Goal: Transaction & Acquisition: Obtain resource

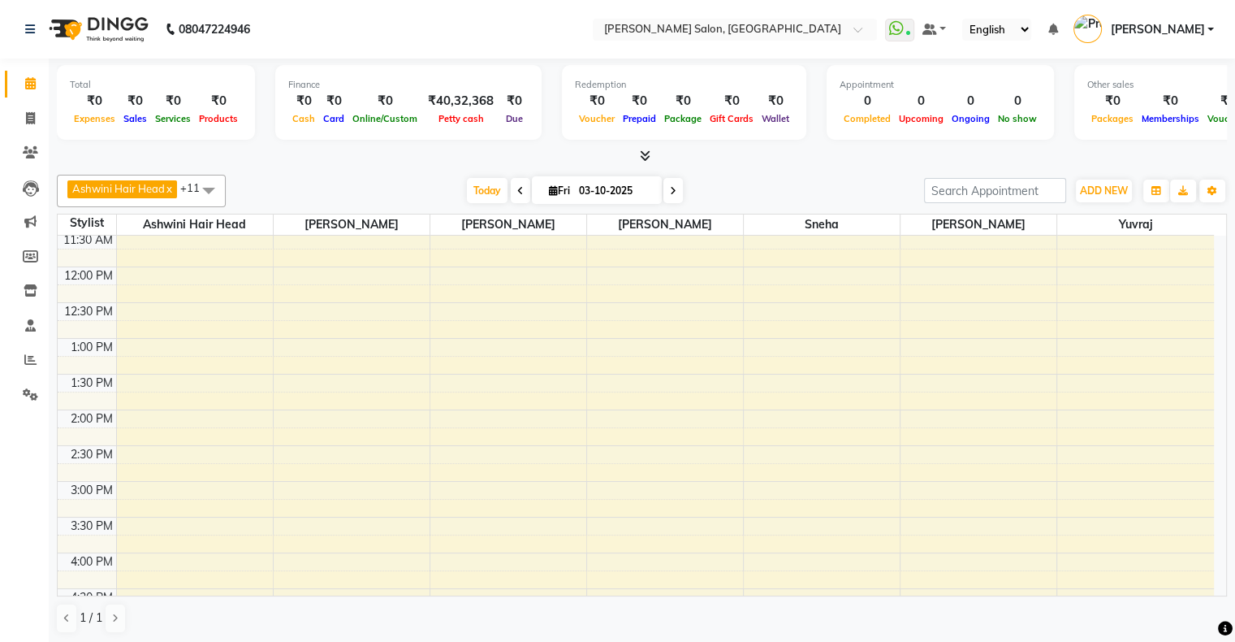
scroll to position [110, 0]
click at [486, 188] on span "Today" at bounding box center [487, 190] width 41 height 25
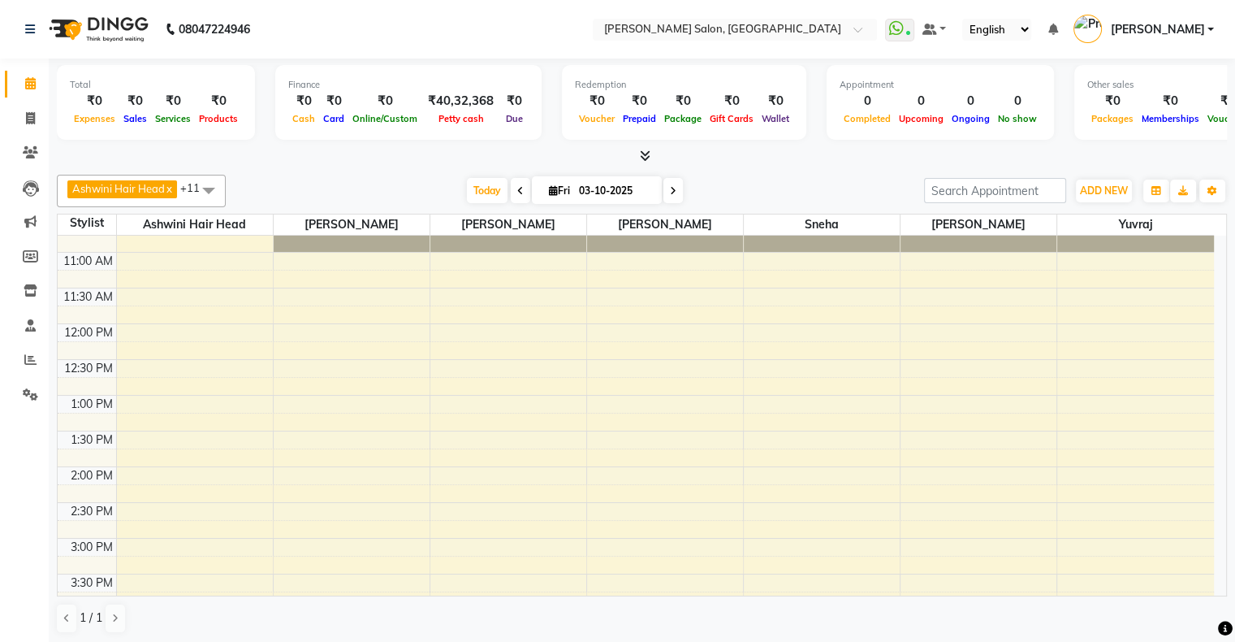
scroll to position [0, 0]
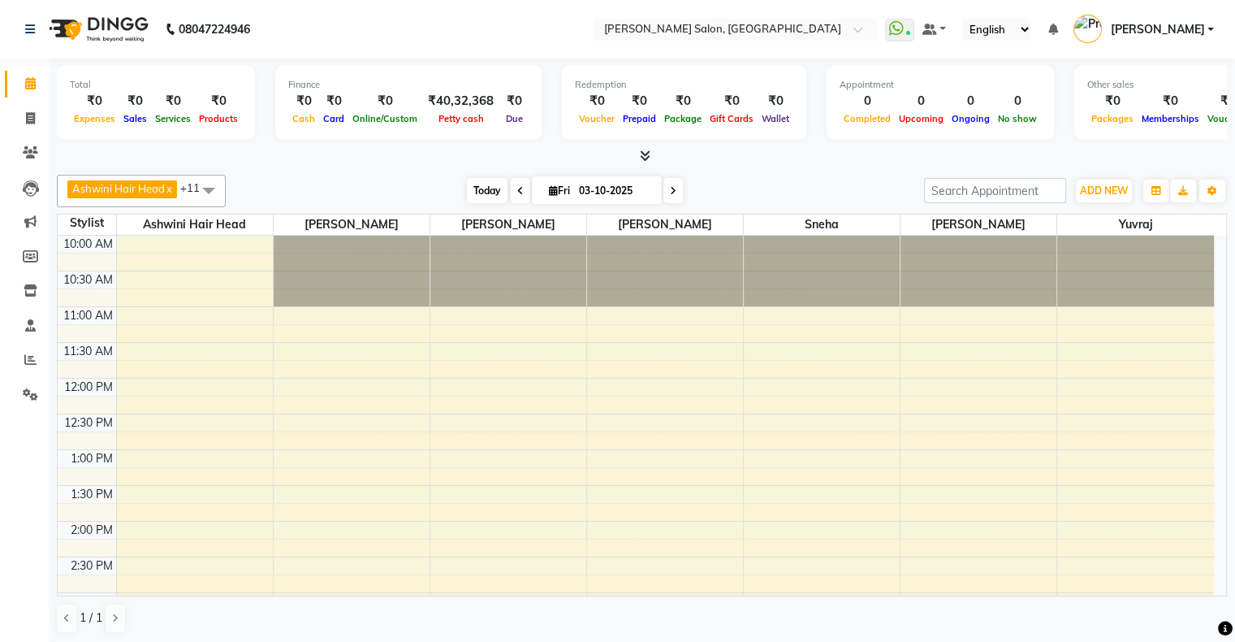
click at [491, 180] on span "Today" at bounding box center [487, 190] width 41 height 25
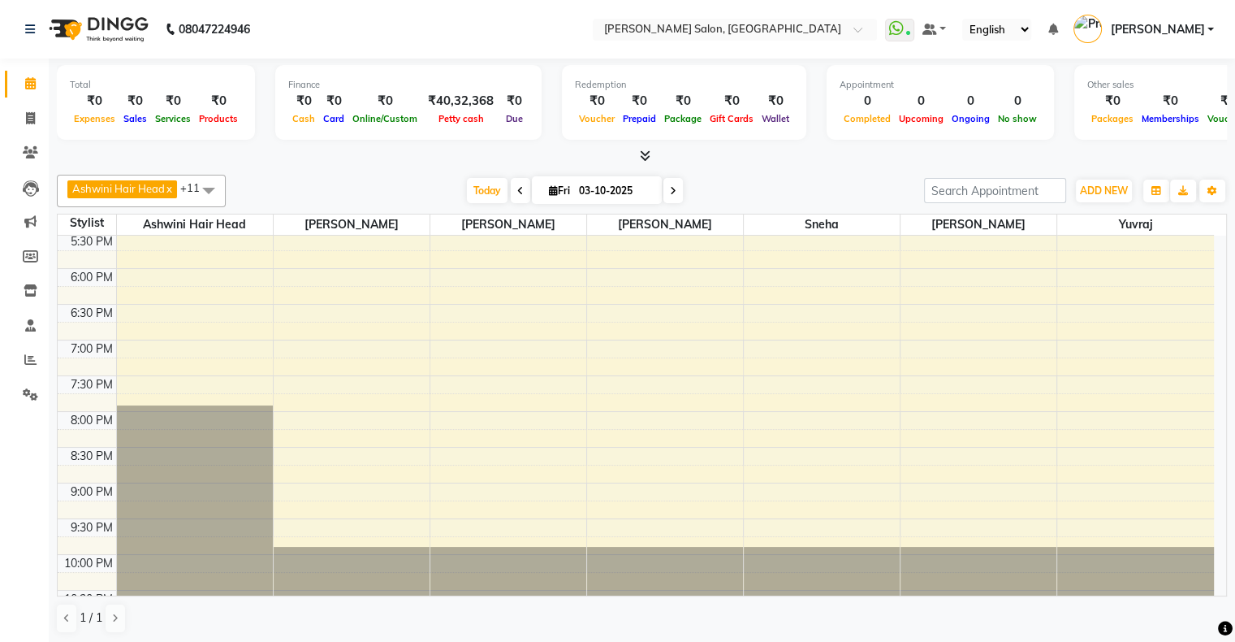
scroll to position [560, 0]
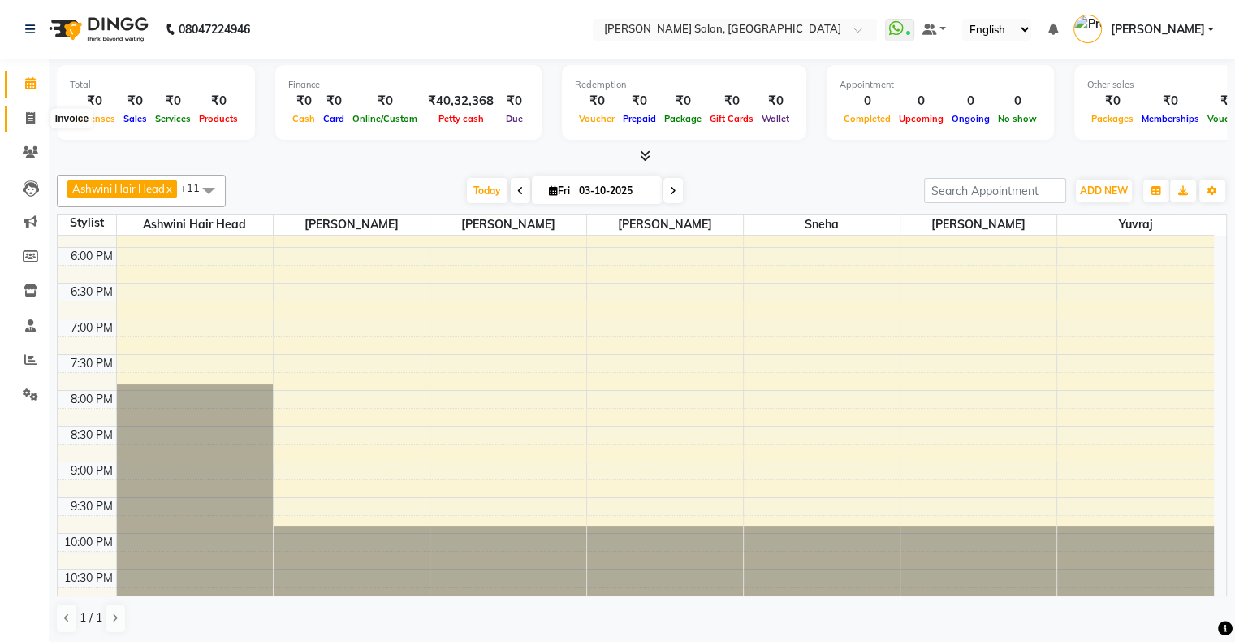
click at [31, 126] on span at bounding box center [30, 119] width 28 height 19
select select "4073"
select select "service"
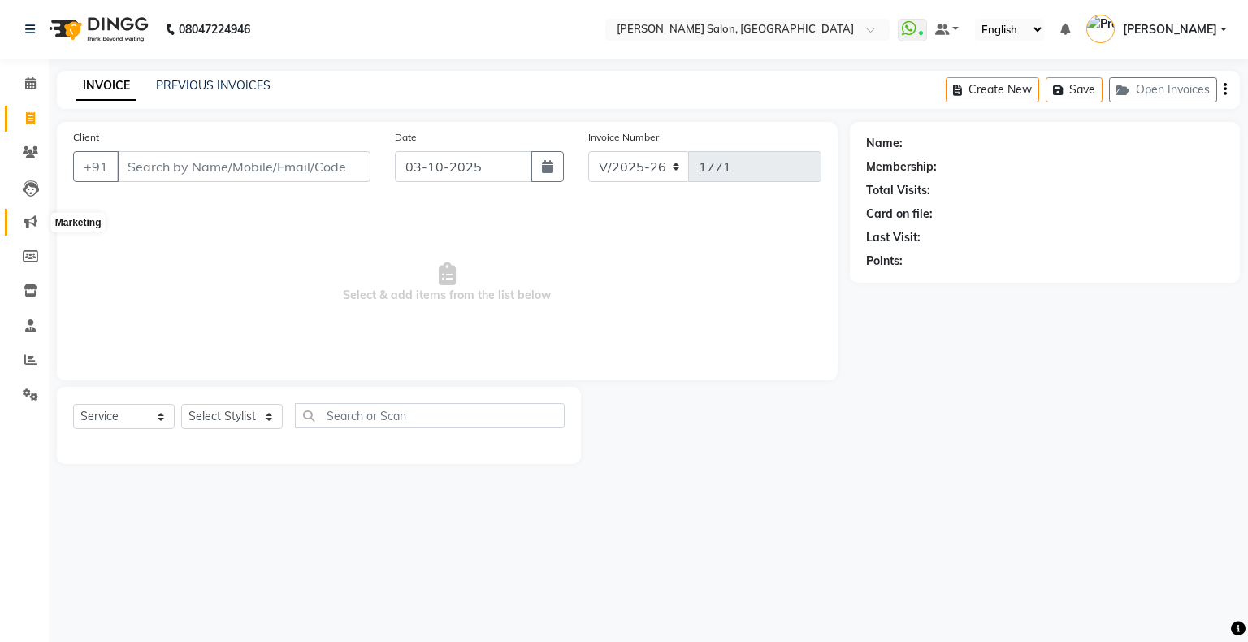
click at [33, 223] on icon at bounding box center [30, 221] width 12 height 12
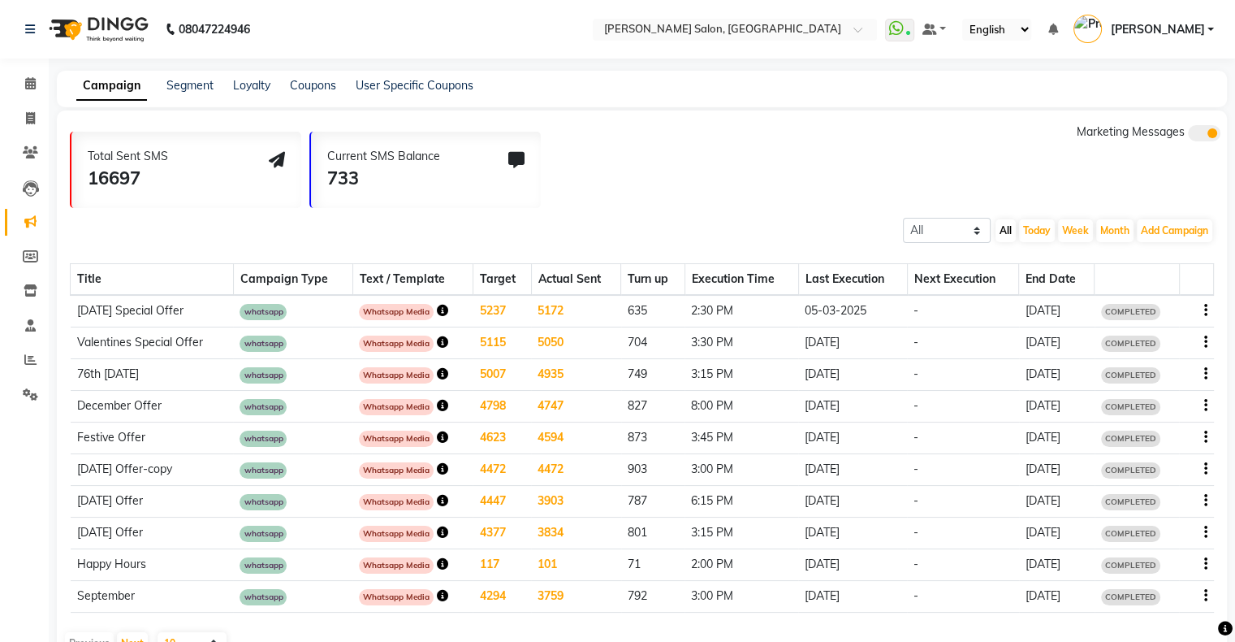
click at [204, 93] on div "Segment" at bounding box center [190, 85] width 47 height 17
click at [205, 84] on link "Segment" at bounding box center [190, 85] width 47 height 15
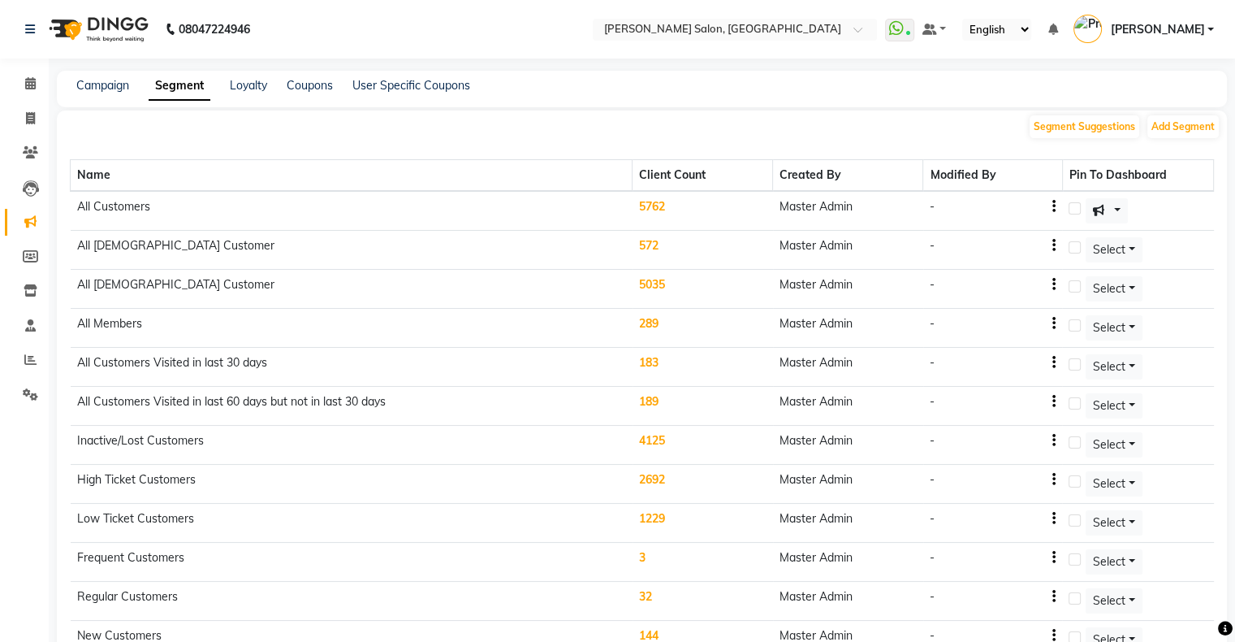
click at [668, 202] on td "5762" at bounding box center [703, 211] width 141 height 40
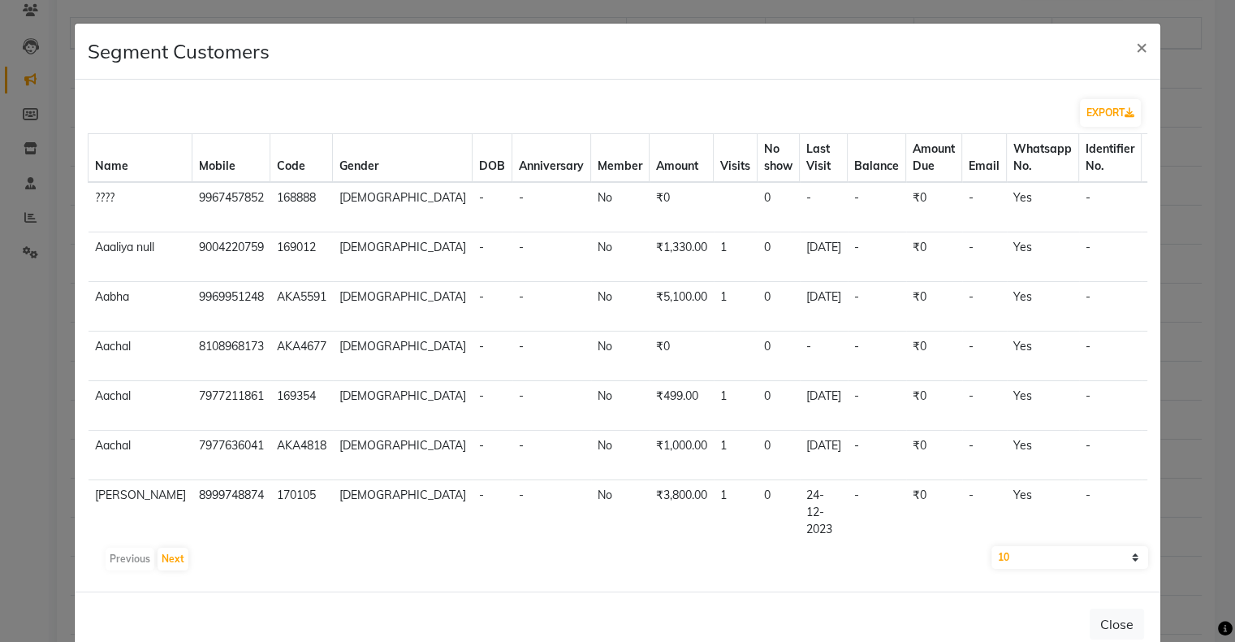
scroll to position [117, 0]
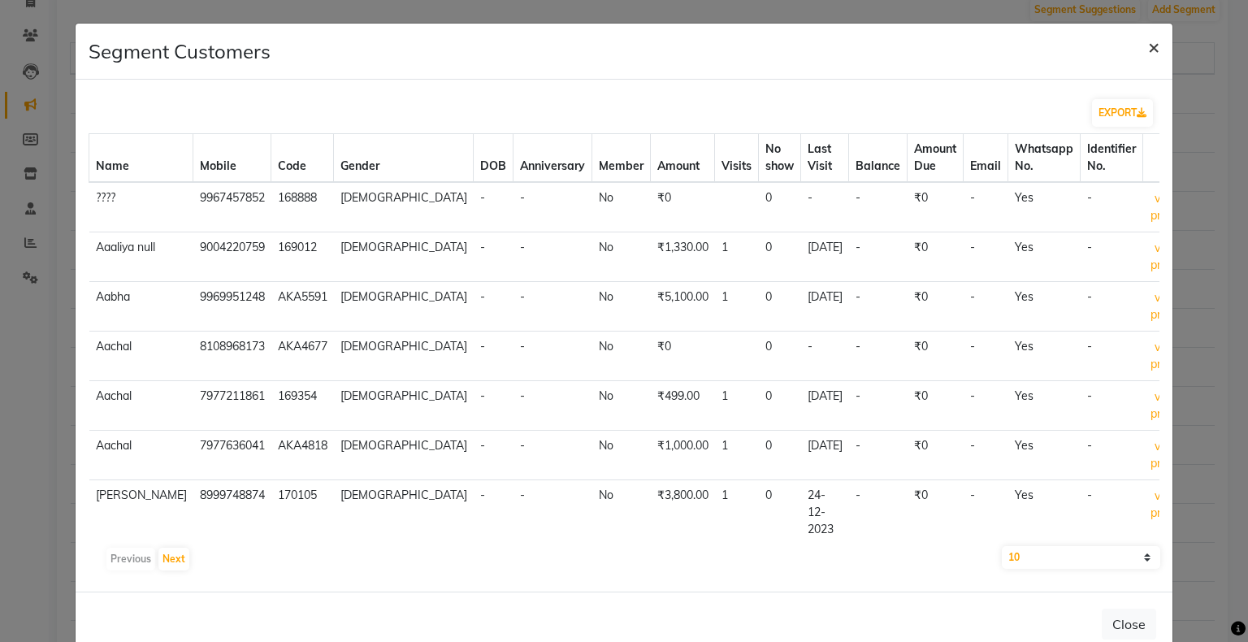
click at [1148, 49] on span "×" at bounding box center [1153, 46] width 11 height 24
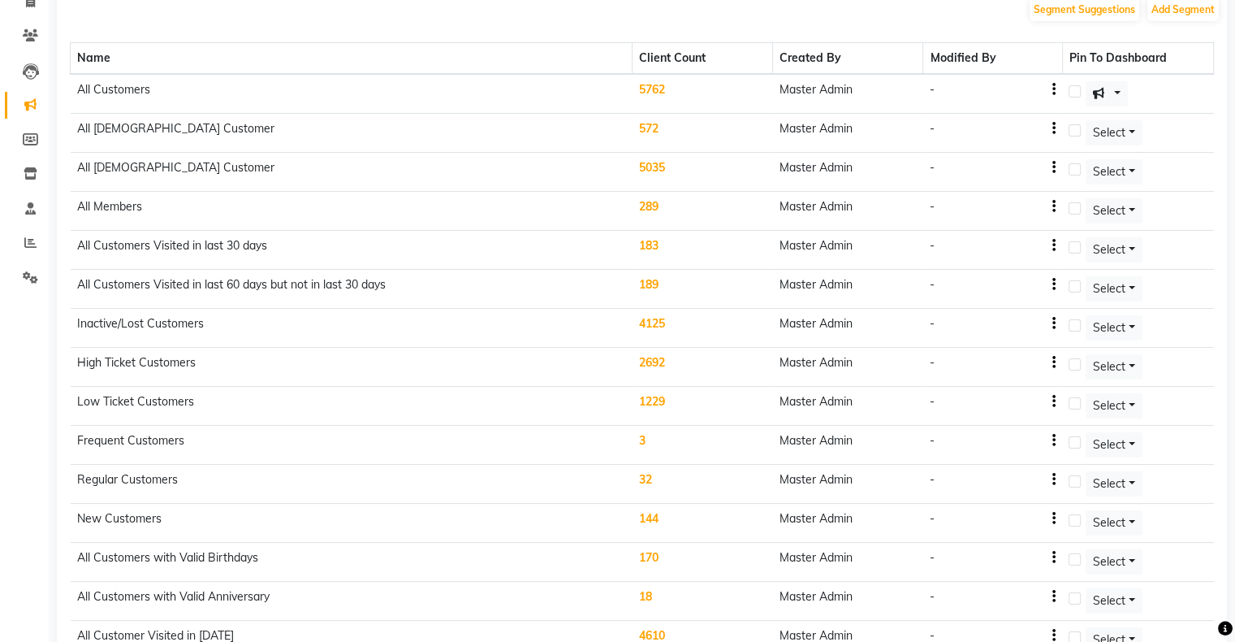
click at [662, 87] on td "5762" at bounding box center [703, 94] width 141 height 40
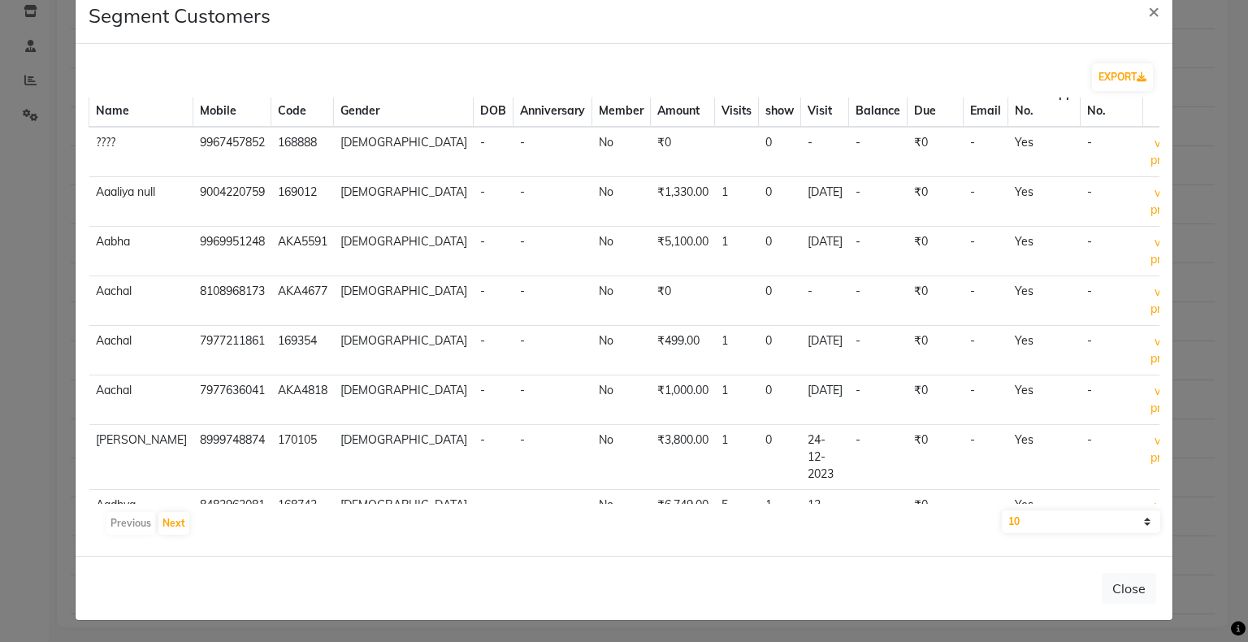
scroll to position [0, 0]
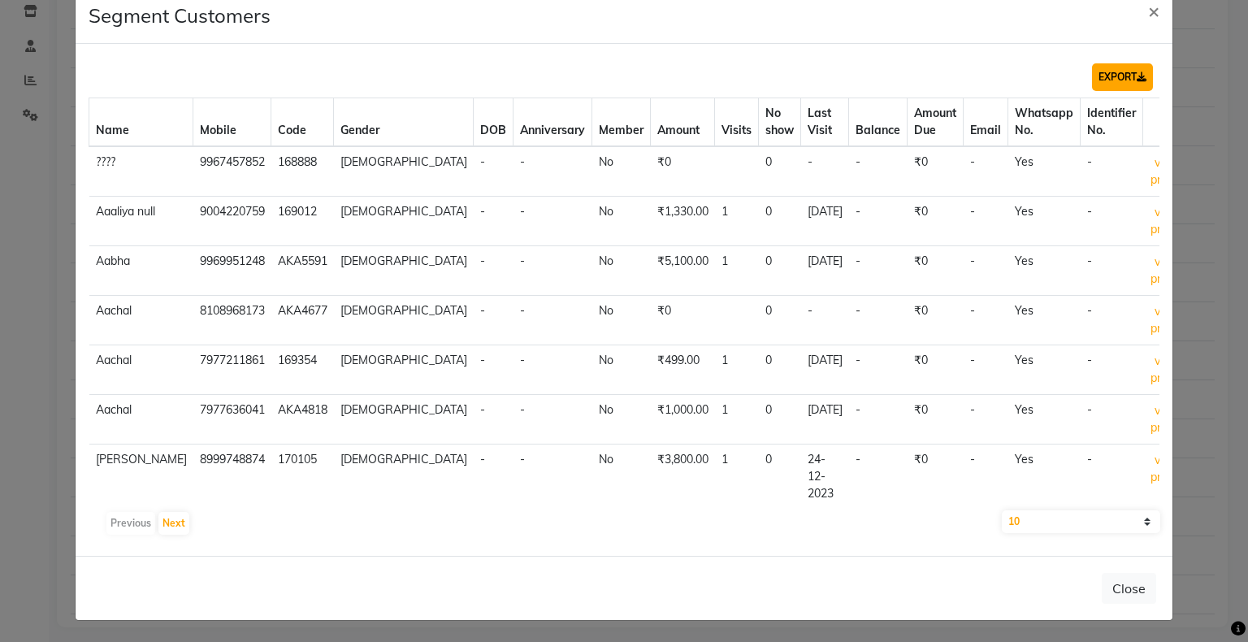
click at [1118, 79] on button "EXPORT" at bounding box center [1122, 77] width 61 height 28
